Goal: Navigation & Orientation: Find specific page/section

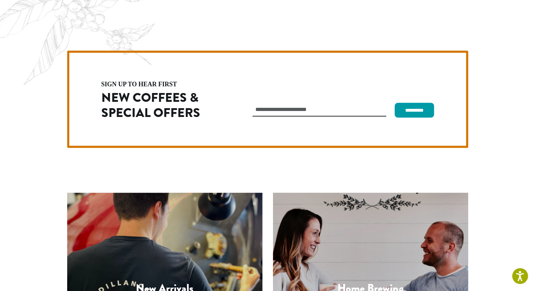
scroll to position [1987, 0]
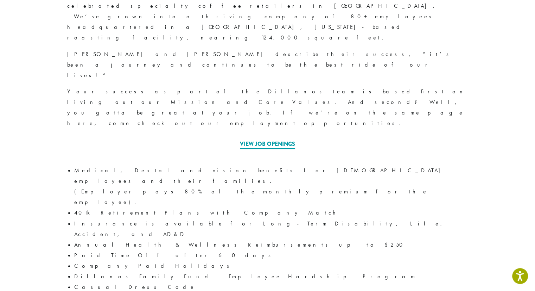
scroll to position [374, 0]
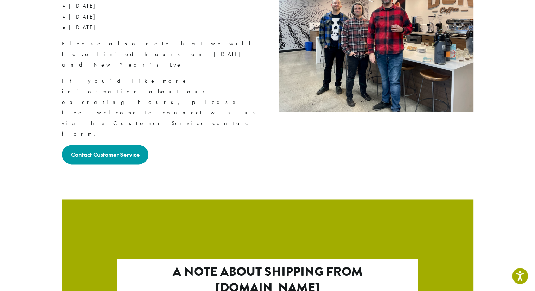
scroll to position [1196, 0]
